Goal: Use online tool/utility: Utilize a website feature to perform a specific function

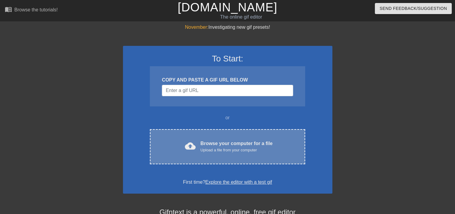
click at [231, 140] on div "Browse your computer for a file Upload a file from your computer" at bounding box center [236, 146] width 72 height 13
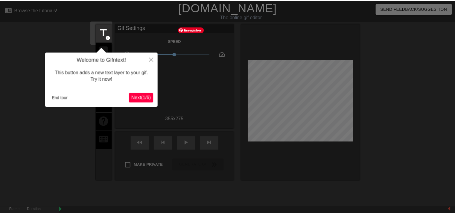
scroll to position [14, 0]
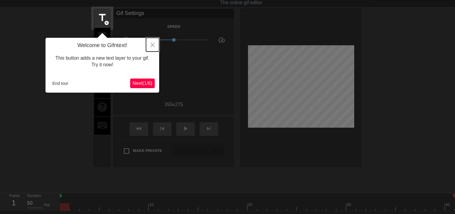
click at [154, 43] on icon "Close" at bounding box center [152, 45] width 4 height 4
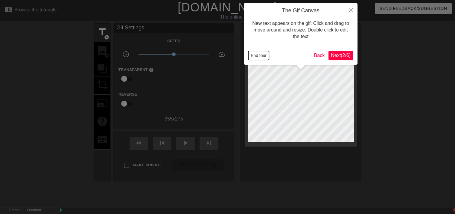
click at [256, 53] on button "End tour" at bounding box center [258, 55] width 21 height 9
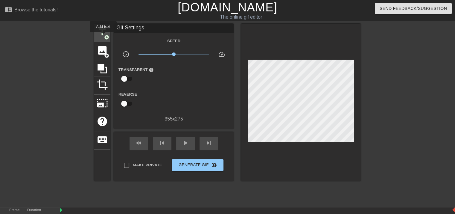
click at [103, 36] on span "title" at bounding box center [102, 31] width 11 height 11
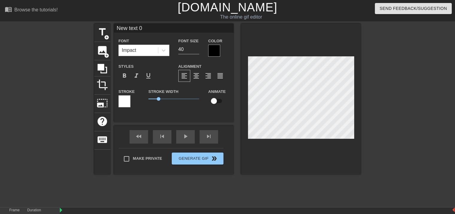
scroll to position [1, 1]
type input "R"
type textarea "R"
type input "RA"
type textarea "RA"
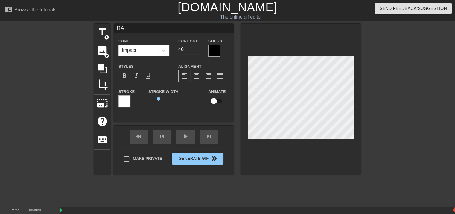
type input "RAC"
type textarea "RAC"
type input "RACI"
type textarea "RACI"
type input "RACIN"
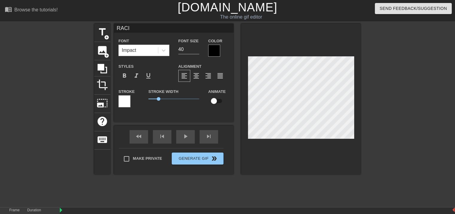
type textarea "RACIN"
type input "RACING"
type textarea "RACING"
type input "RACING"
type textarea "RACING"
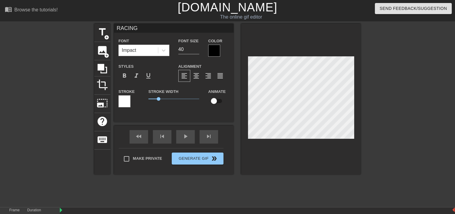
type input "RACING S"
type textarea "RACING S"
type input "RACING SE"
type textarea "RACING SE"
type input "RACING S"
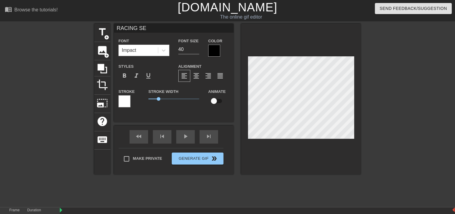
type textarea "RACING S"
type input "RACING"
type textarea "RACING"
type input "RACING E"
type textarea "RACING E"
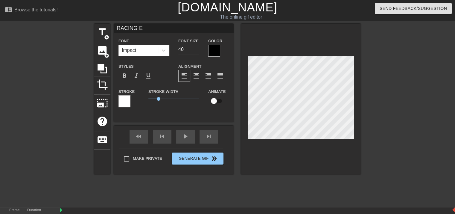
type input "RACING EN"
type textarea "RACING EN"
type input "RACING ENE"
type textarea "RACING ENED"
type input "RACING ENEDI"
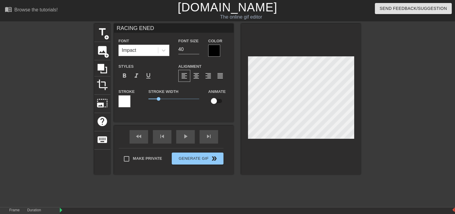
type textarea "RACING ENEDI"
type input "RACING ENEDIS"
type textarea "RACING ENEDIS"
click at [196, 50] on input "39" at bounding box center [188, 50] width 21 height 10
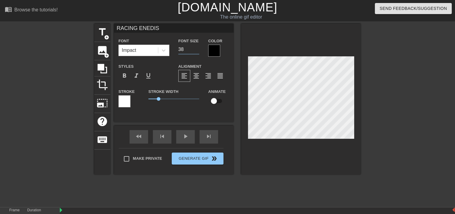
click at [196, 50] on input "38" at bounding box center [188, 50] width 21 height 10
click at [196, 50] on input "37" at bounding box center [188, 50] width 21 height 10
click at [196, 50] on input "36" at bounding box center [188, 50] width 21 height 10
click at [196, 50] on input "35" at bounding box center [188, 50] width 21 height 10
click at [196, 50] on input "34" at bounding box center [188, 50] width 21 height 10
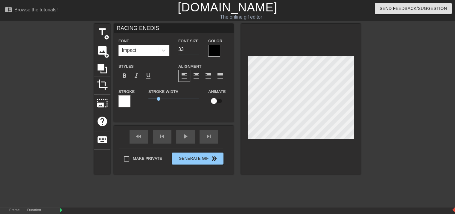
click at [196, 50] on input "33" at bounding box center [188, 50] width 21 height 10
click at [196, 50] on input "32" at bounding box center [188, 50] width 21 height 10
click at [196, 50] on input "31" at bounding box center [188, 50] width 21 height 10
click at [196, 50] on input "30" at bounding box center [188, 50] width 21 height 10
click at [196, 50] on input "29" at bounding box center [188, 50] width 21 height 10
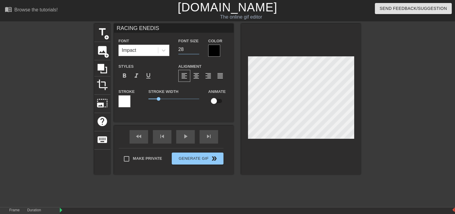
click at [196, 50] on input "28" at bounding box center [188, 50] width 21 height 10
click at [196, 50] on input "27" at bounding box center [188, 50] width 21 height 10
click at [196, 50] on input "26" at bounding box center [188, 50] width 21 height 10
click at [196, 50] on input "25" at bounding box center [188, 50] width 21 height 10
click at [196, 50] on input "24" at bounding box center [188, 50] width 21 height 10
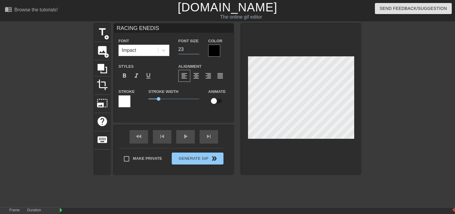
click at [196, 50] on input "23" at bounding box center [188, 50] width 21 height 10
type input "22"
click at [196, 50] on input "22" at bounding box center [188, 50] width 21 height 10
click at [219, 101] on input "checkbox" at bounding box center [214, 100] width 34 height 11
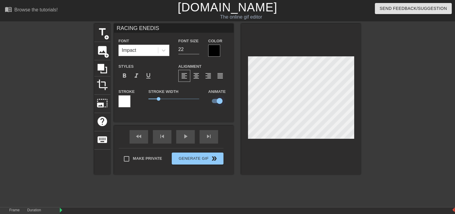
click at [219, 101] on input "checkbox" at bounding box center [219, 100] width 34 height 11
checkbox input "false"
click at [187, 140] on div "play_arrow" at bounding box center [185, 136] width 19 height 13
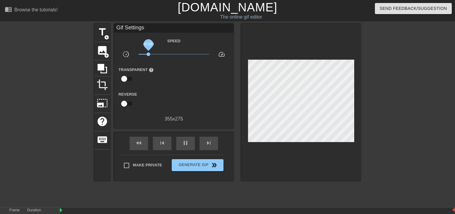
drag, startPoint x: 173, startPoint y: 53, endPoint x: 142, endPoint y: 55, distance: 31.2
click at [147, 55] on span "x0.193" at bounding box center [149, 54] width 4 height 4
drag, startPoint x: 144, startPoint y: 52, endPoint x: 171, endPoint y: 49, distance: 28.0
click at [171, 51] on span "x0.861" at bounding box center [173, 54] width 71 height 7
drag, startPoint x: 171, startPoint y: 49, endPoint x: 174, endPoint y: 53, distance: 5.0
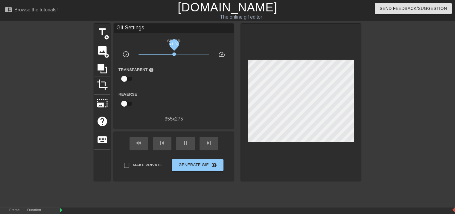
click at [174, 53] on span "x1.02" at bounding box center [174, 54] width 4 height 4
click at [224, 52] on span "speed" at bounding box center [221, 54] width 7 height 7
click at [111, 34] on div "title add_circle image add_circle crop photo_size_select_large help keyboard Gi…" at bounding box center [227, 102] width 266 height 157
click at [105, 34] on span "title" at bounding box center [102, 31] width 11 height 11
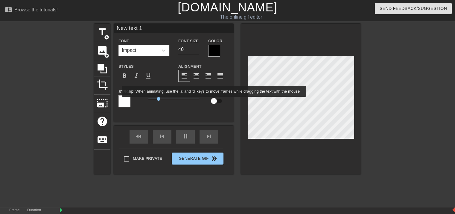
click at [214, 101] on input "checkbox" at bounding box center [214, 100] width 34 height 11
checkbox input "true"
